Goal: Entertainment & Leisure: Browse casually

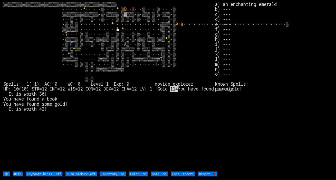
type off "Auto-pickup: on"
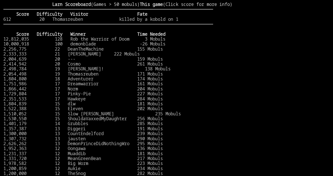
click at [284, 41] on stats at bounding box center [271, 85] width 116 height 166
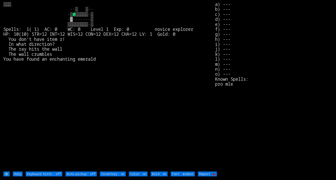
type off "Auto-pickup: on"
